Goal: Task Accomplishment & Management: Use online tool/utility

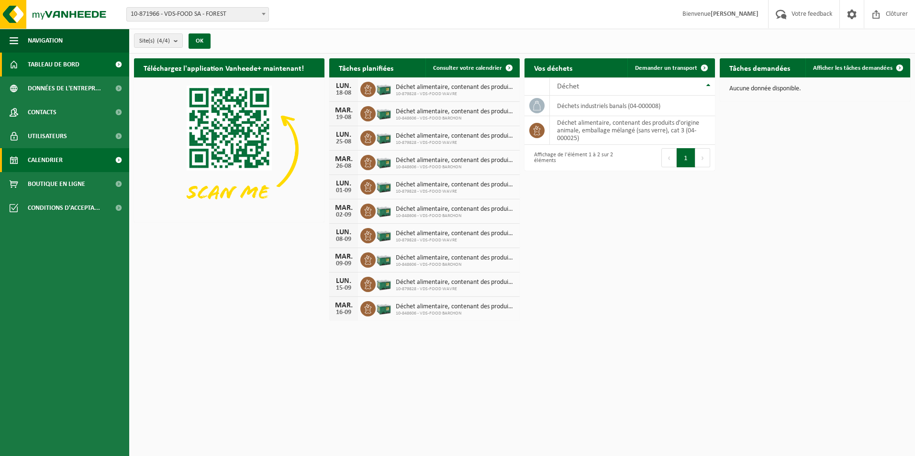
click at [46, 159] on span "Calendrier" at bounding box center [45, 160] width 35 height 24
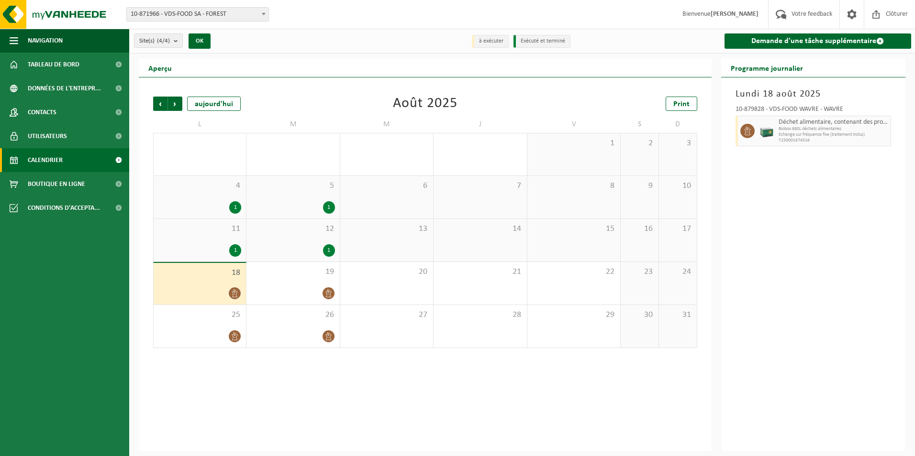
click at [264, 16] on span at bounding box center [264, 14] width 10 height 12
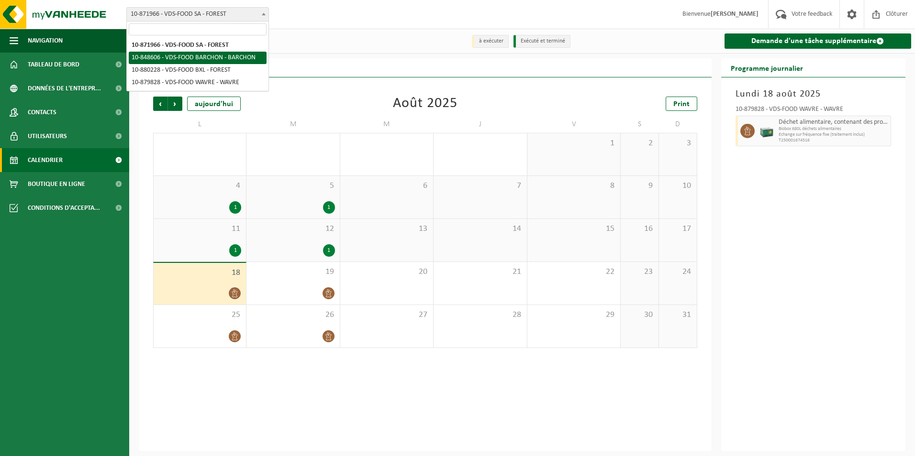
select select "95546"
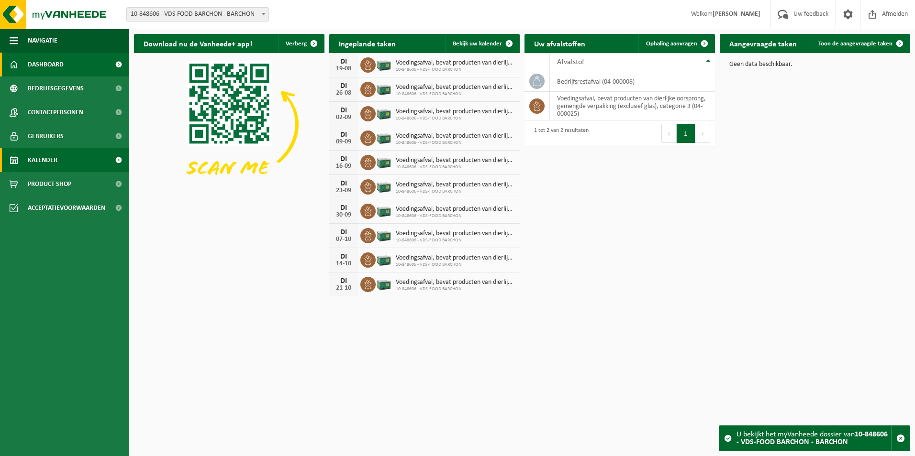
click at [22, 157] on link "Kalender" at bounding box center [64, 160] width 129 height 24
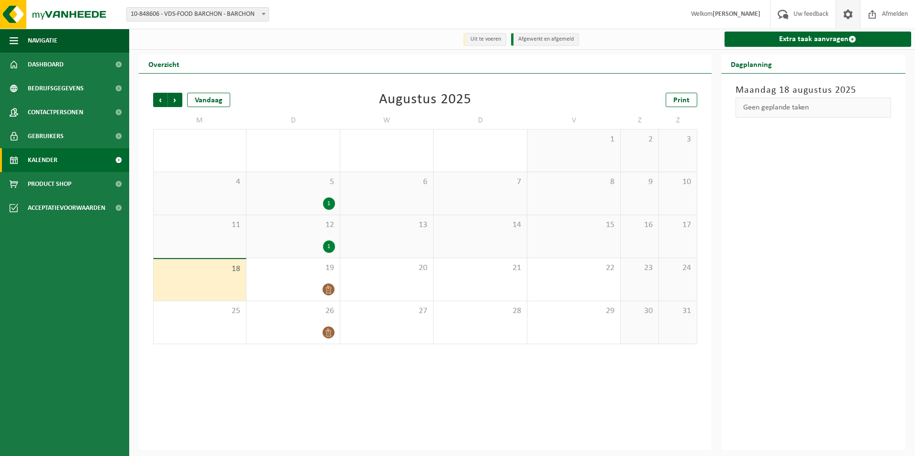
click at [842, 14] on span at bounding box center [847, 14] width 14 height 28
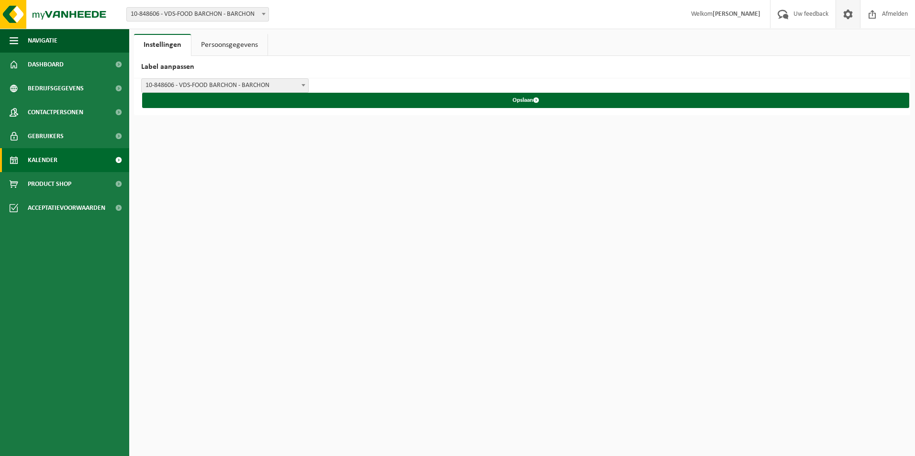
click at [65, 163] on link "Kalender" at bounding box center [64, 160] width 129 height 24
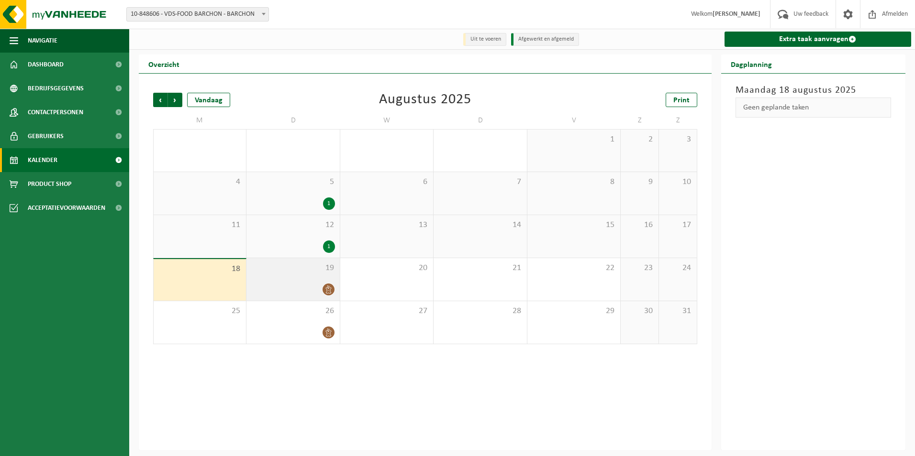
click at [282, 271] on span "19" at bounding box center [292, 268] width 83 height 11
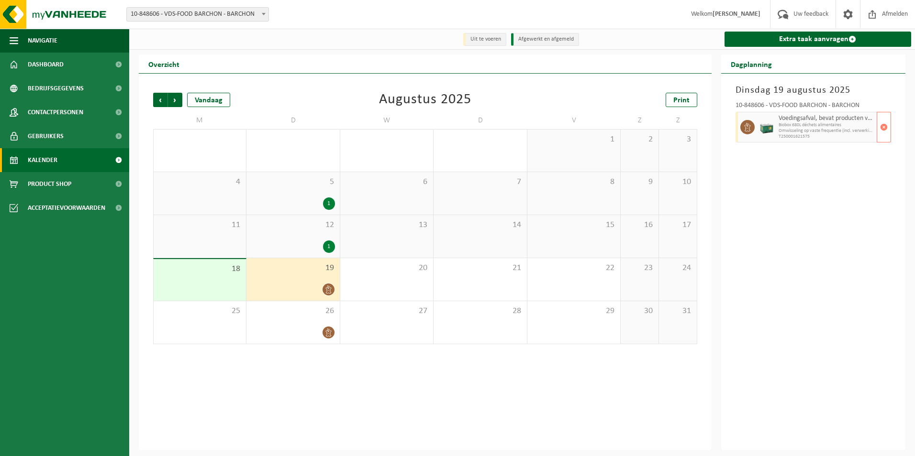
click at [820, 126] on span "Biobox 680L déchets alimentaires" at bounding box center [826, 125] width 96 height 6
click at [813, 129] on span "Omwisseling op vaste frequentie (incl. verwerking)" at bounding box center [826, 131] width 96 height 6
drag, startPoint x: 813, startPoint y: 129, endPoint x: 795, endPoint y: 164, distance: 39.6
click at [795, 164] on div "Dinsdag 19 augustus 2025 10-848606 - VDS-FOOD BARCHON - BARCHON Voedingsafval, …" at bounding box center [813, 262] width 185 height 377
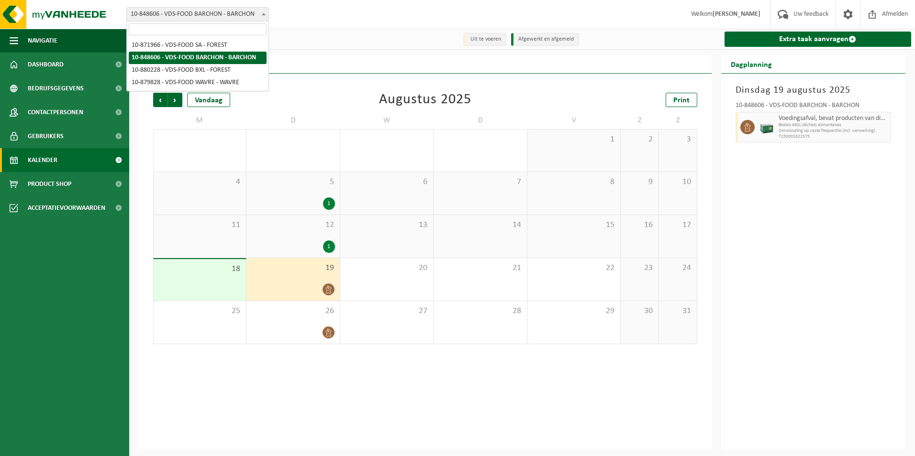
click at [265, 18] on span at bounding box center [264, 14] width 10 height 12
select select "105531"
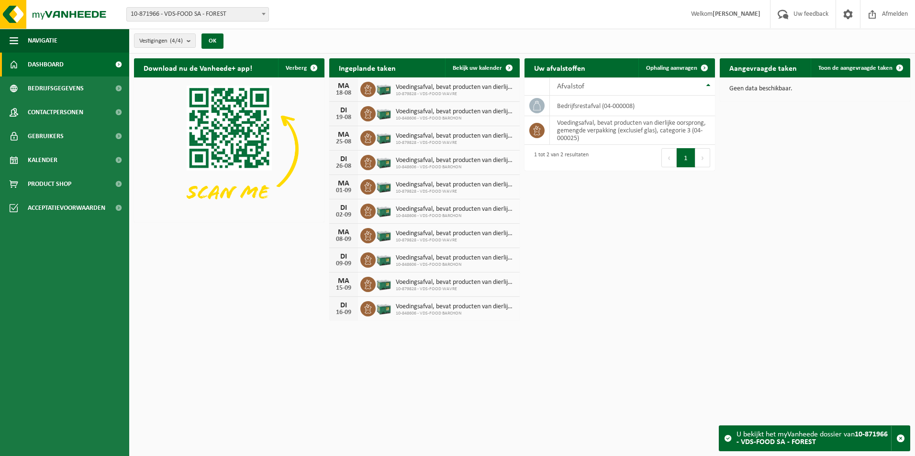
click at [710, 13] on span "Welkom Alexia Verhoest" at bounding box center [725, 14] width 88 height 28
click at [747, 15] on strong "[PERSON_NAME]" at bounding box center [736, 14] width 48 height 7
click at [848, 15] on span at bounding box center [847, 14] width 14 height 28
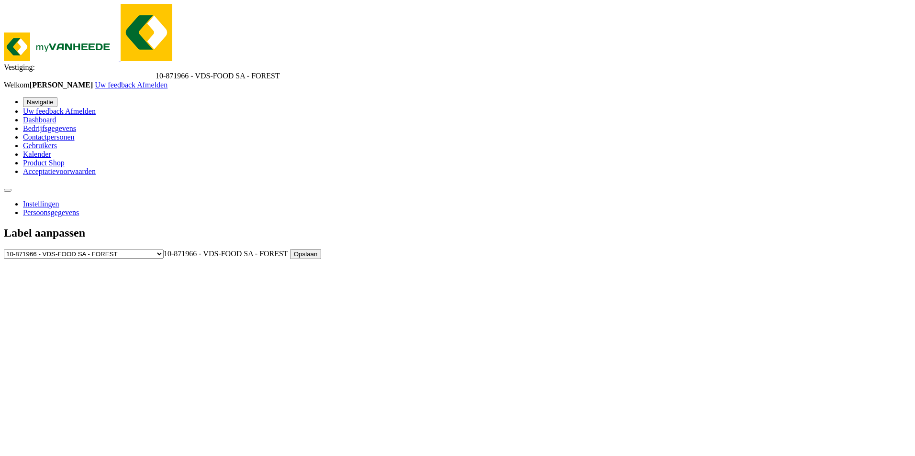
click at [95, 81] on span "Welkom Alexia Verhoest" at bounding box center [49, 85] width 91 height 8
click at [51, 158] on span "Kalender" at bounding box center [37, 154] width 28 height 8
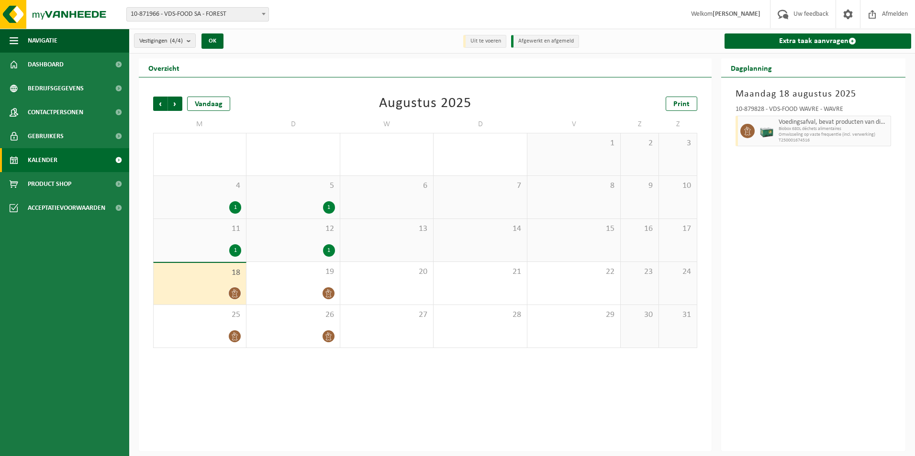
click at [264, 14] on b at bounding box center [264, 14] width 4 height 2
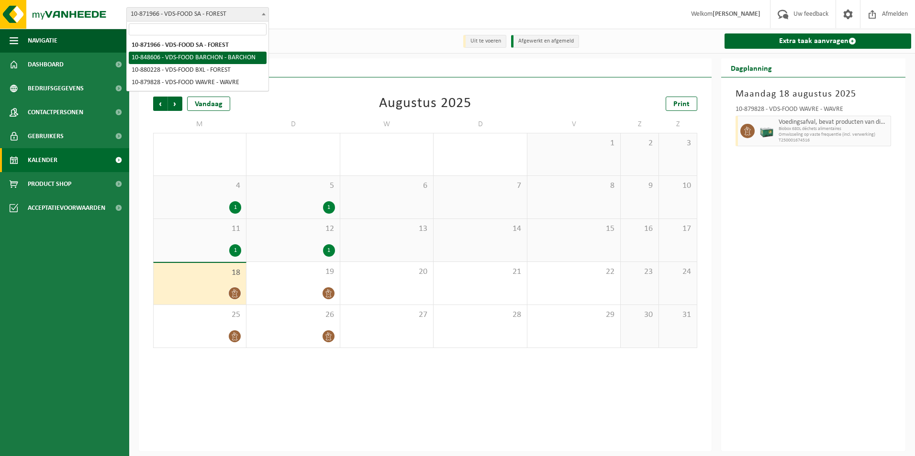
select select "95546"
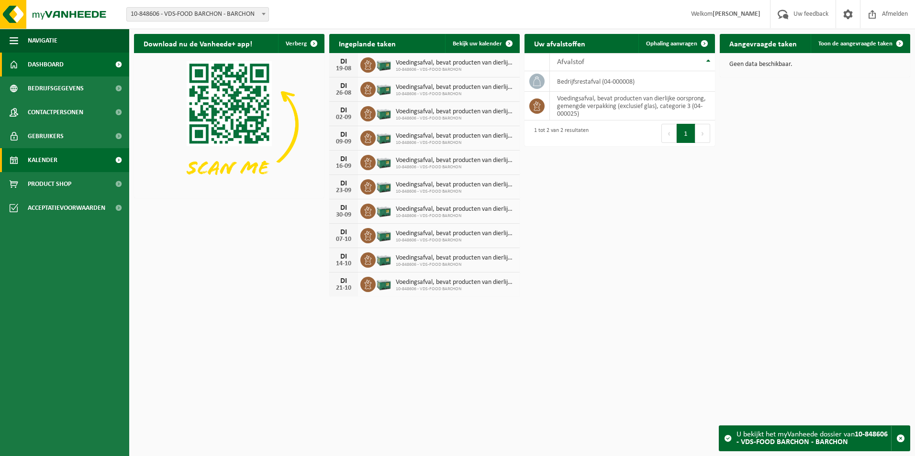
click at [64, 161] on link "Kalender" at bounding box center [64, 160] width 129 height 24
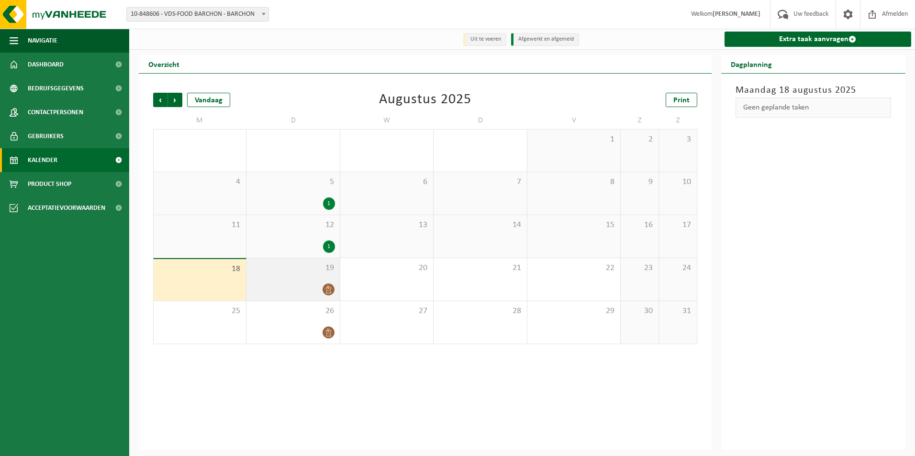
click at [279, 281] on div "19" at bounding box center [292, 279] width 93 height 43
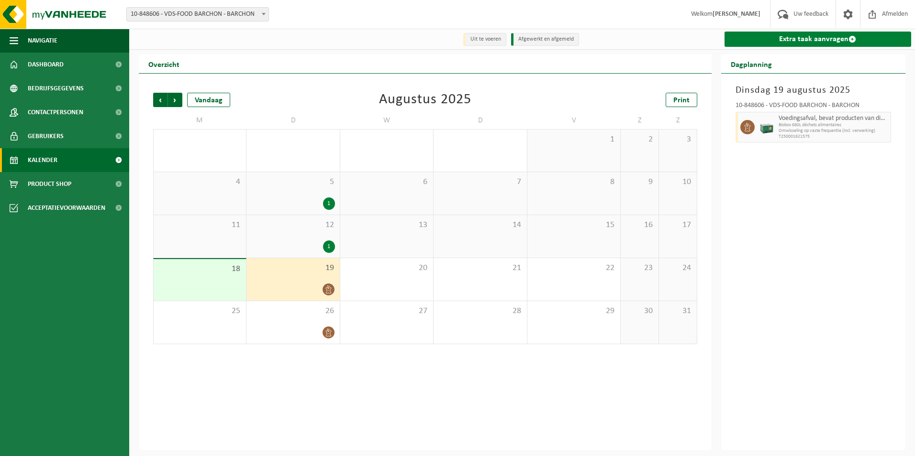
click at [803, 40] on link "Extra taak aanvragen" at bounding box center [817, 39] width 187 height 15
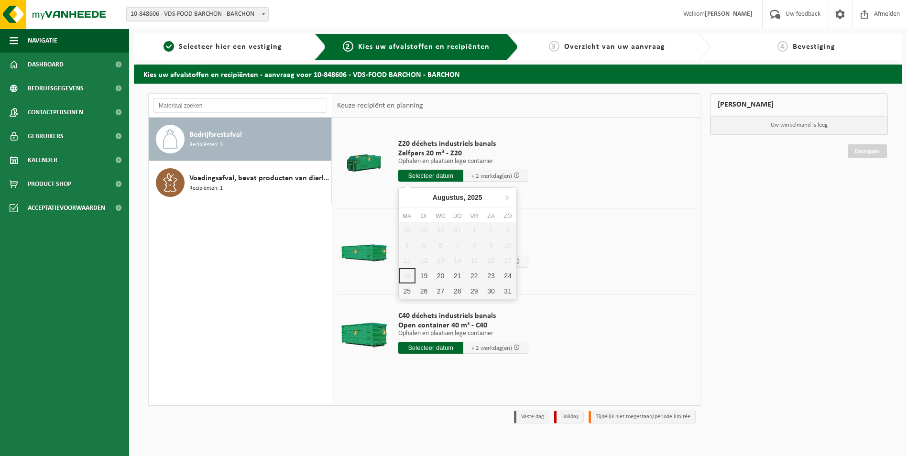
click at [432, 179] on input "text" at bounding box center [430, 176] width 65 height 12
click at [421, 277] on div "19" at bounding box center [424, 275] width 17 height 15
type input "Van 2025-08-19"
type input "2025-08-19"
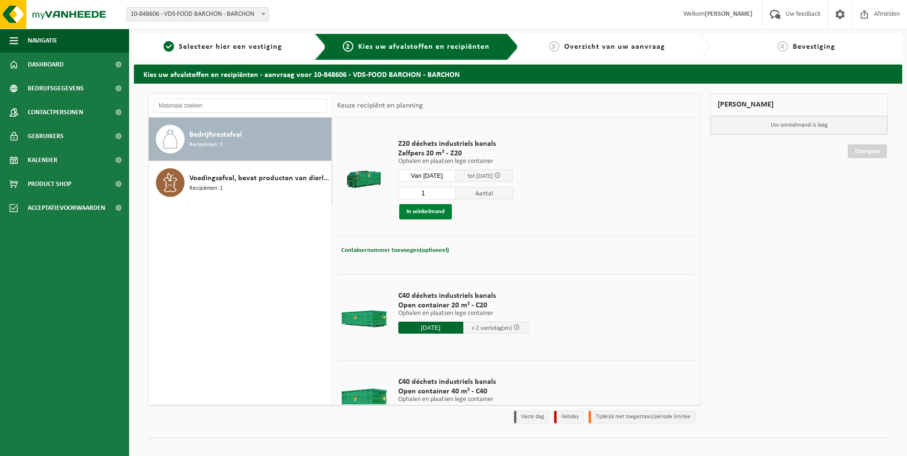
click at [423, 213] on button "In winkelmand" at bounding box center [425, 211] width 53 height 15
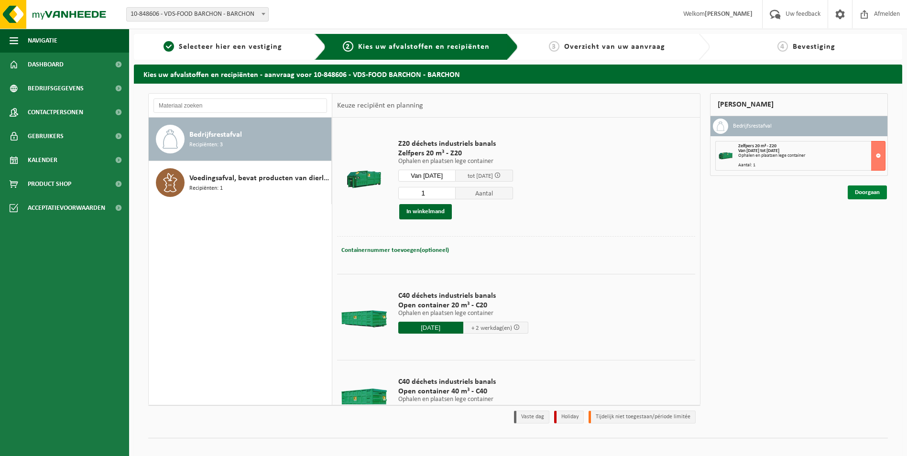
click at [878, 194] on link "Doorgaan" at bounding box center [867, 193] width 39 height 14
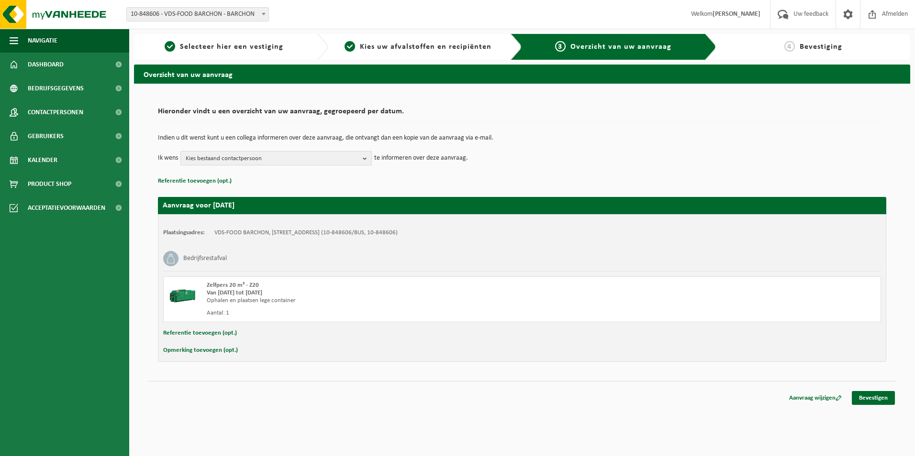
click at [362, 161] on button "Kies bestaand contactpersoon" at bounding box center [275, 158] width 191 height 14
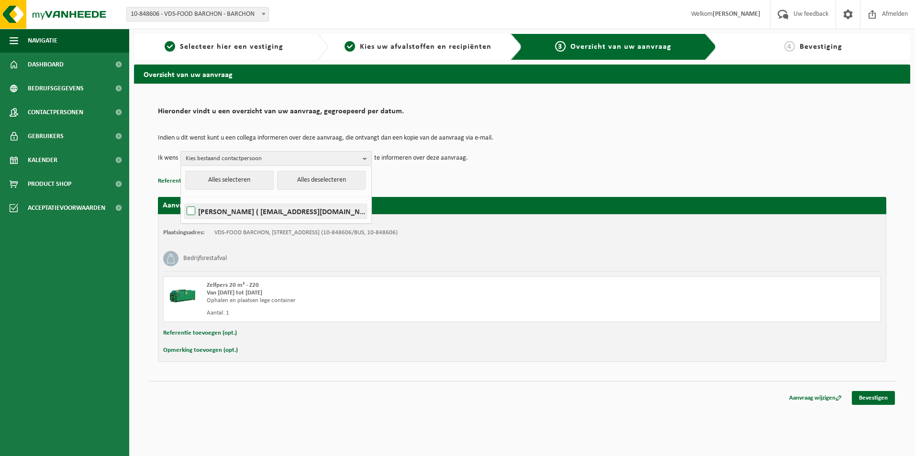
click at [191, 210] on label "NANCY TRUYENS ( nancy@vds-food.com )" at bounding box center [276, 211] width 182 height 14
click at [183, 199] on input "NANCY TRUYENS ( nancy@vds-food.com )" at bounding box center [183, 199] width 0 height 0
checkbox input "true"
click at [622, 189] on div "Aanvraag voor 2025-08-19 Plaatsingsadres: VDS-FOOD BARCHON, 4671 BARCHON, RUE P…" at bounding box center [522, 274] width 728 height 175
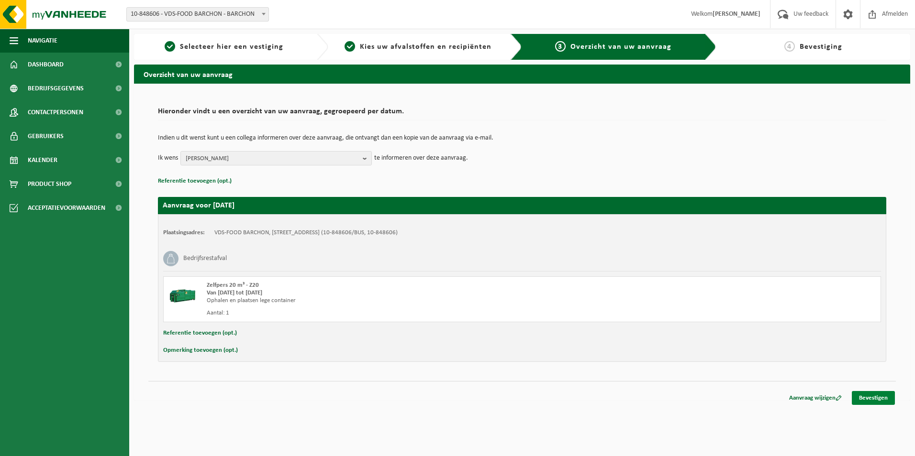
click at [871, 402] on link "Bevestigen" at bounding box center [872, 398] width 43 height 14
